Goal: Task Accomplishment & Management: Manage account settings

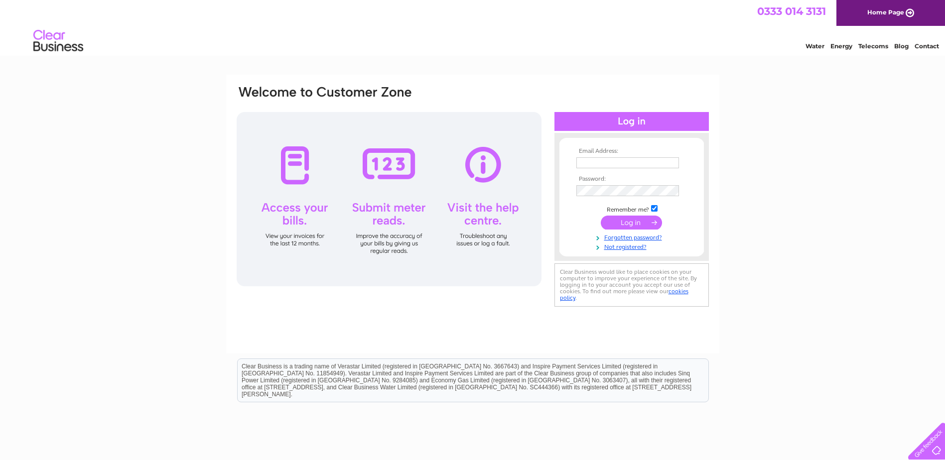
type input "flowers@donteatthedaisies.co.uk"
click at [646, 220] on input "submit" at bounding box center [631, 223] width 61 height 14
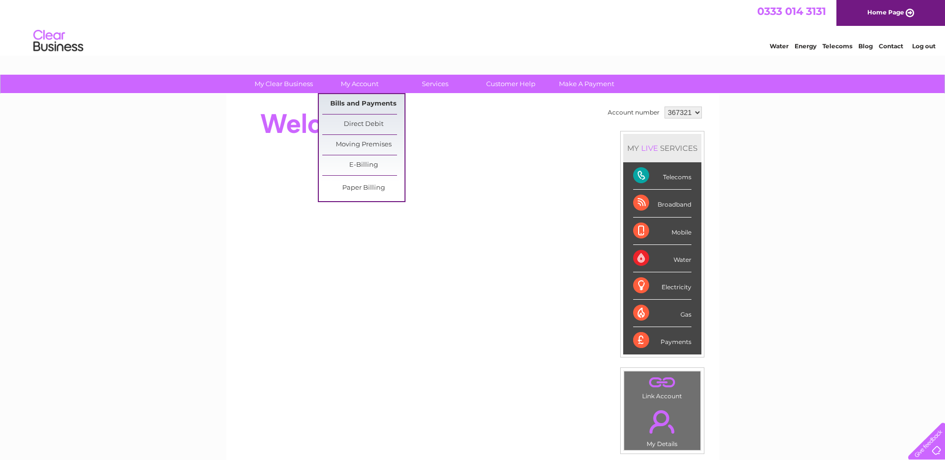
click at [348, 105] on link "Bills and Payments" at bounding box center [363, 104] width 82 height 20
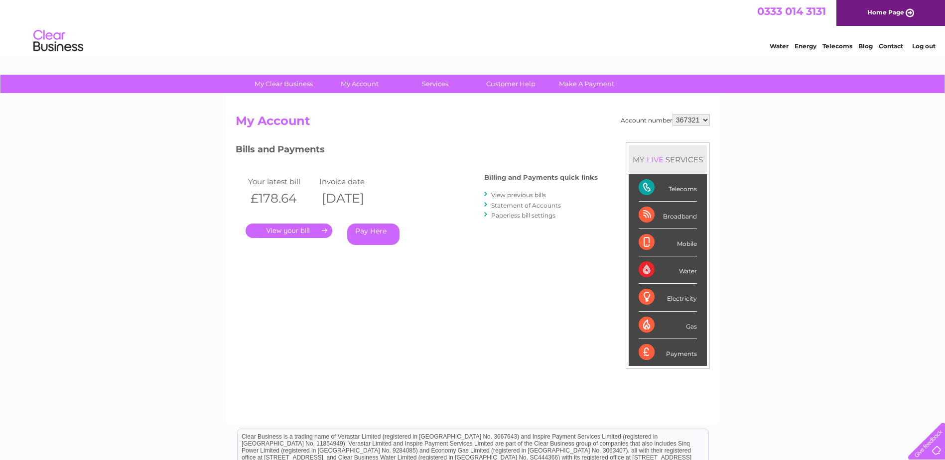
click at [524, 194] on link "View previous bills" at bounding box center [518, 194] width 55 height 7
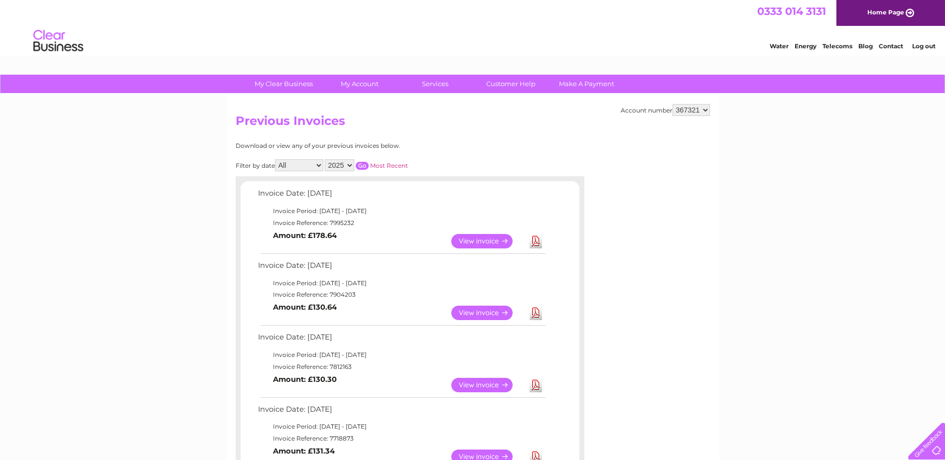
click at [502, 248] on link "View" at bounding box center [487, 241] width 73 height 14
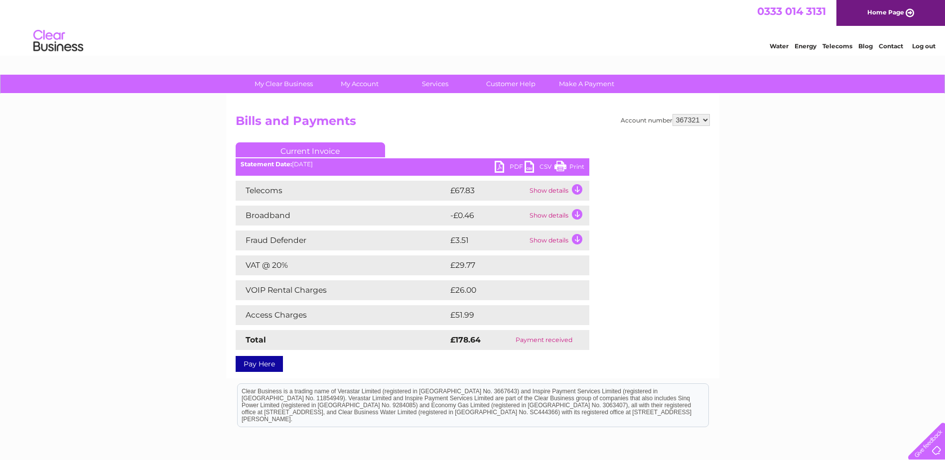
click at [679, 121] on select "367321 908741" at bounding box center [690, 120] width 37 height 12
select select "908741"
click at [672, 114] on select "367321 908741" at bounding box center [690, 120] width 37 height 12
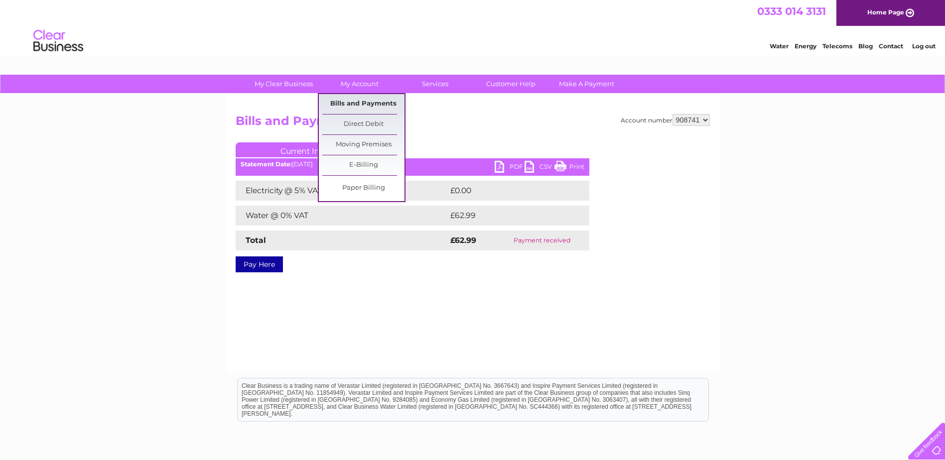
click at [369, 108] on link "Bills and Payments" at bounding box center [363, 104] width 82 height 20
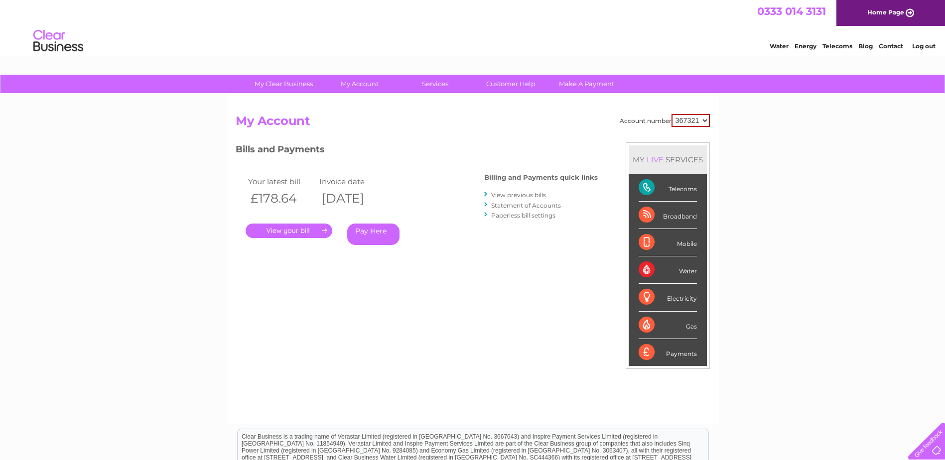
click at [314, 232] on link "." at bounding box center [289, 231] width 87 height 14
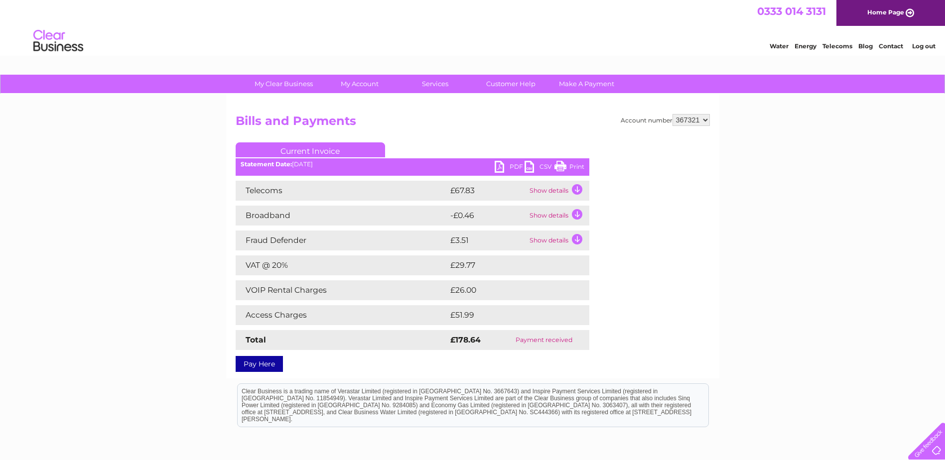
click at [506, 170] on link "PDF" at bounding box center [510, 168] width 30 height 14
